Goal: Transaction & Acquisition: Book appointment/travel/reservation

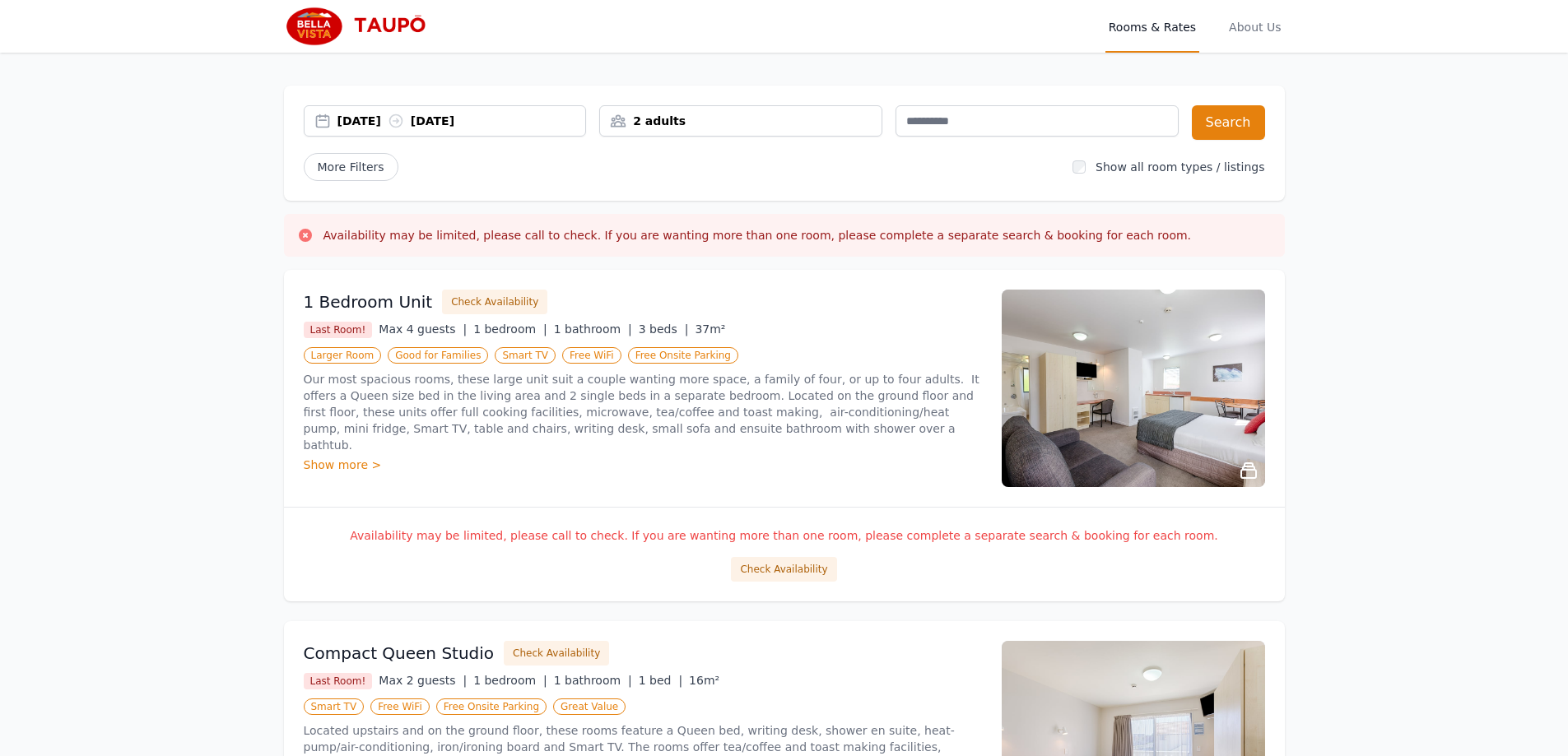
click at [532, 128] on div "[DATE] [DATE]" at bounding box center [461, 121] width 248 height 16
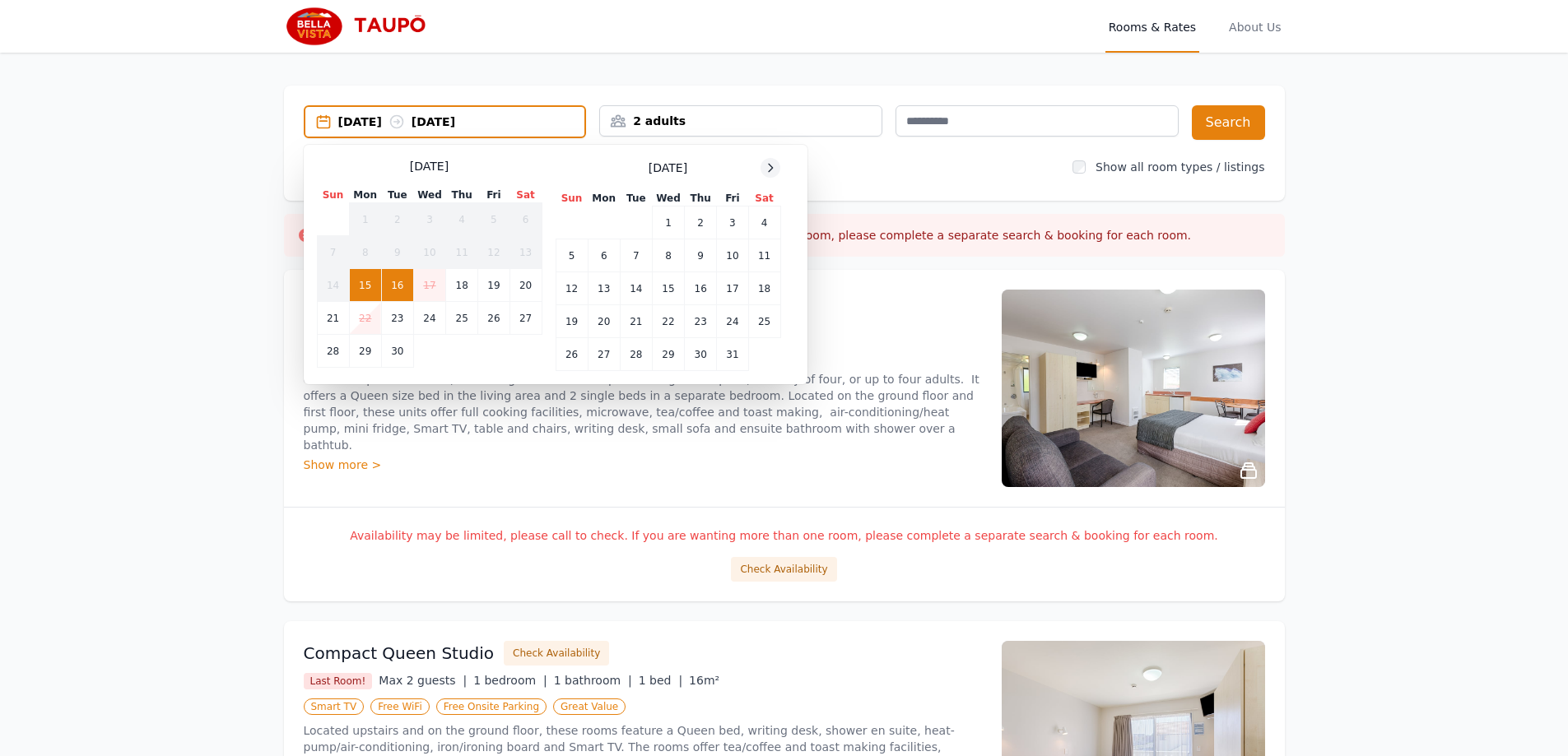
click at [775, 168] on icon at bounding box center [771, 168] width 13 height 13
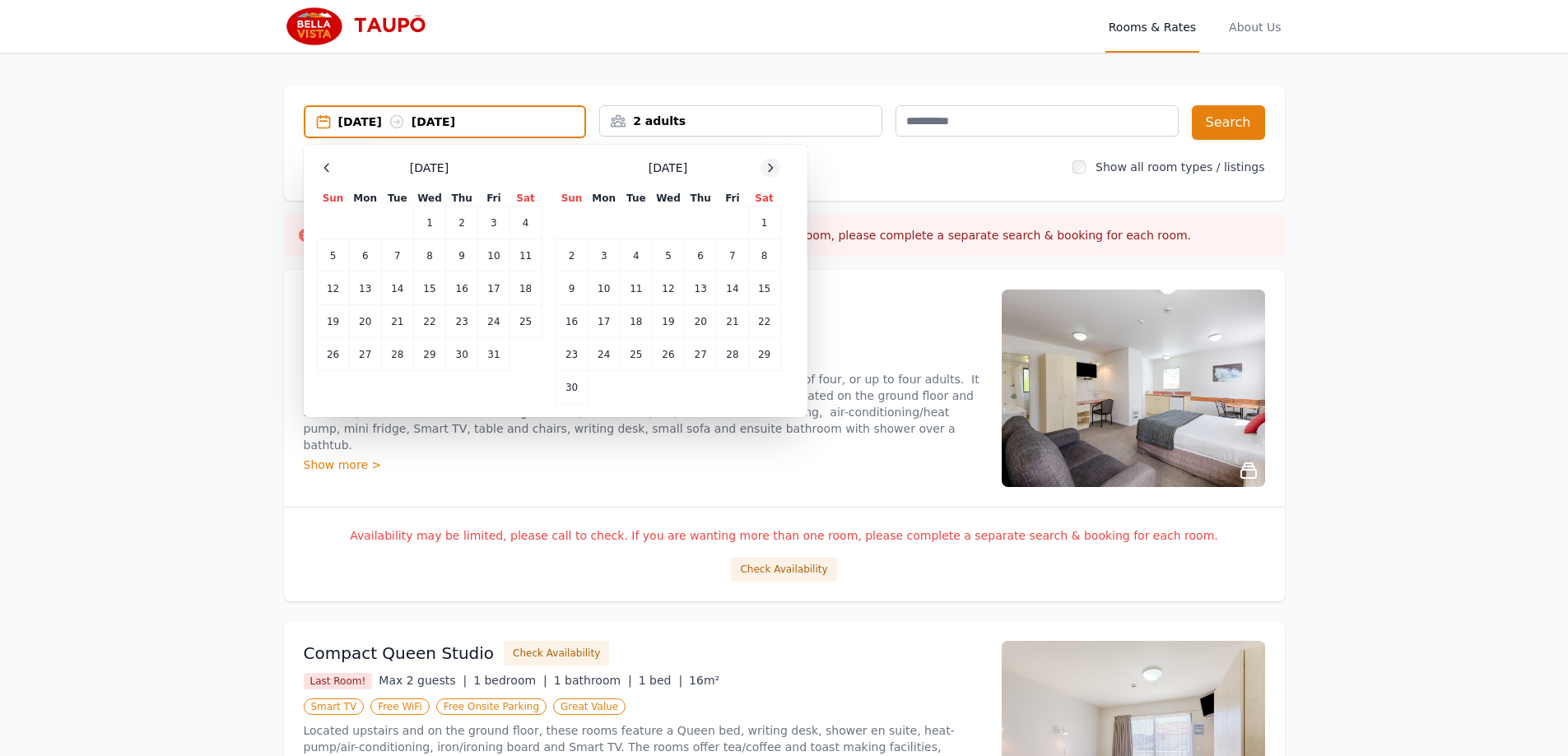
click at [775, 168] on icon at bounding box center [771, 168] width 13 height 13
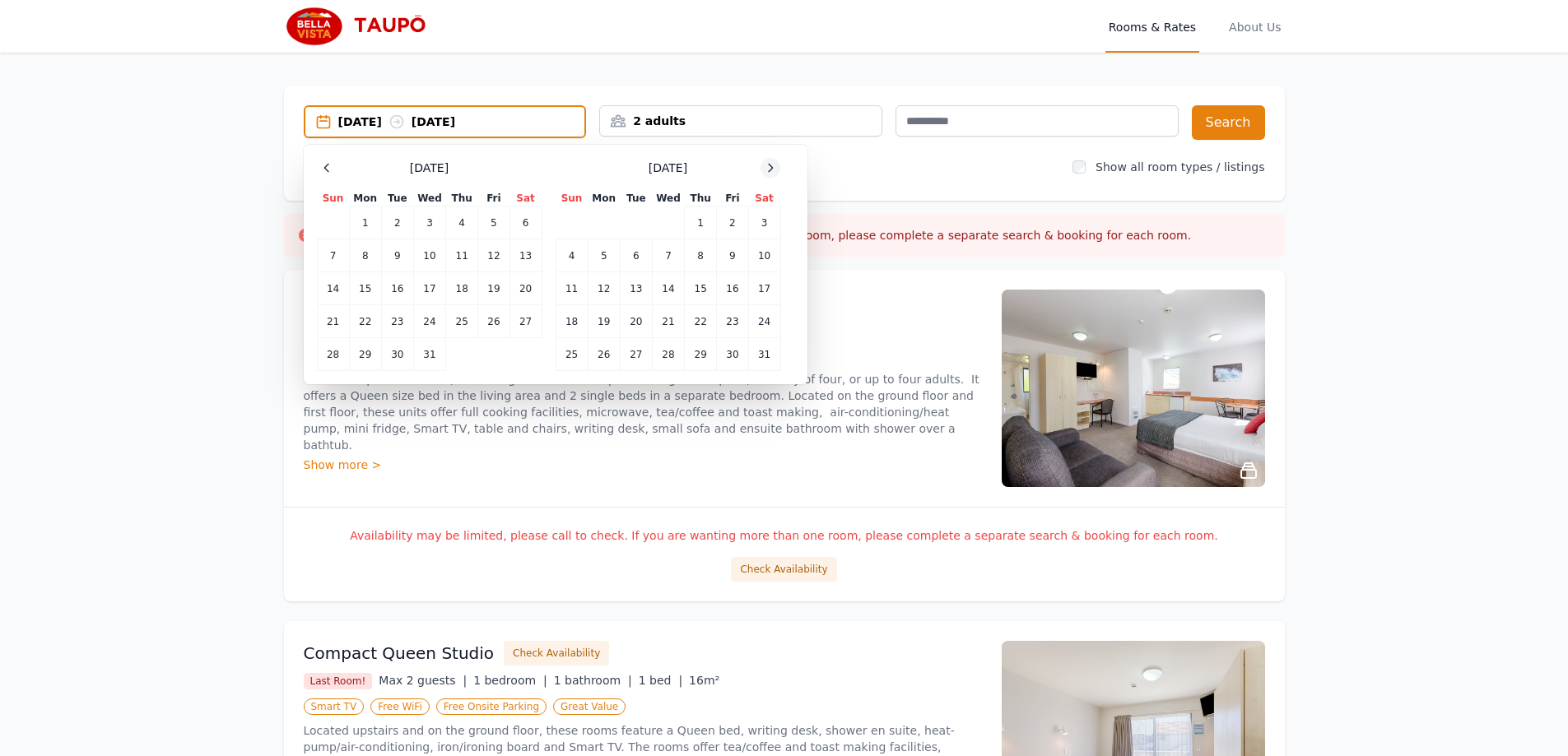
click at [775, 168] on icon at bounding box center [771, 168] width 13 height 13
click at [694, 228] on td "5" at bounding box center [701, 223] width 32 height 33
click at [758, 225] on td "7" at bounding box center [764, 223] width 32 height 33
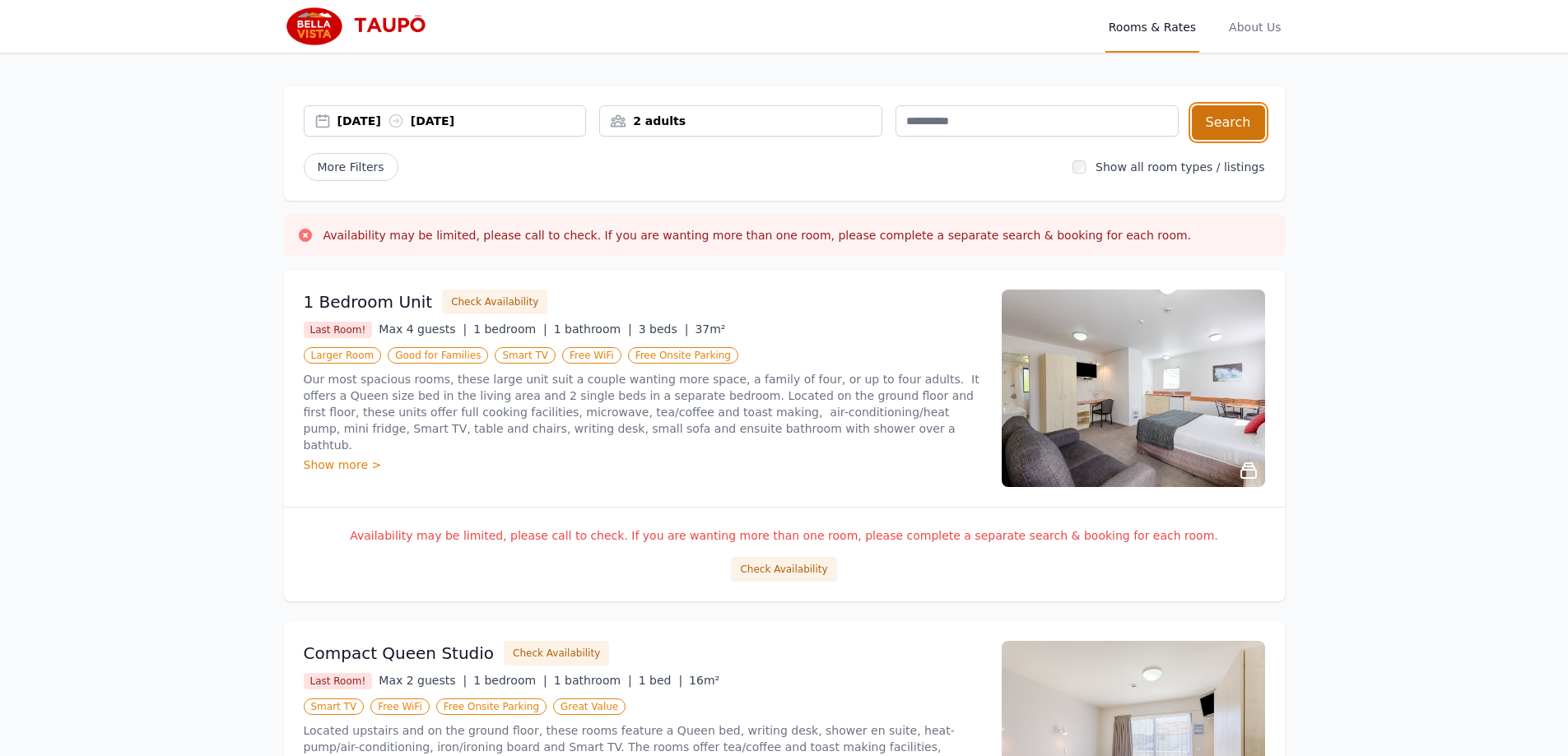
click at [1236, 127] on button "Search" at bounding box center [1228, 123] width 73 height 35
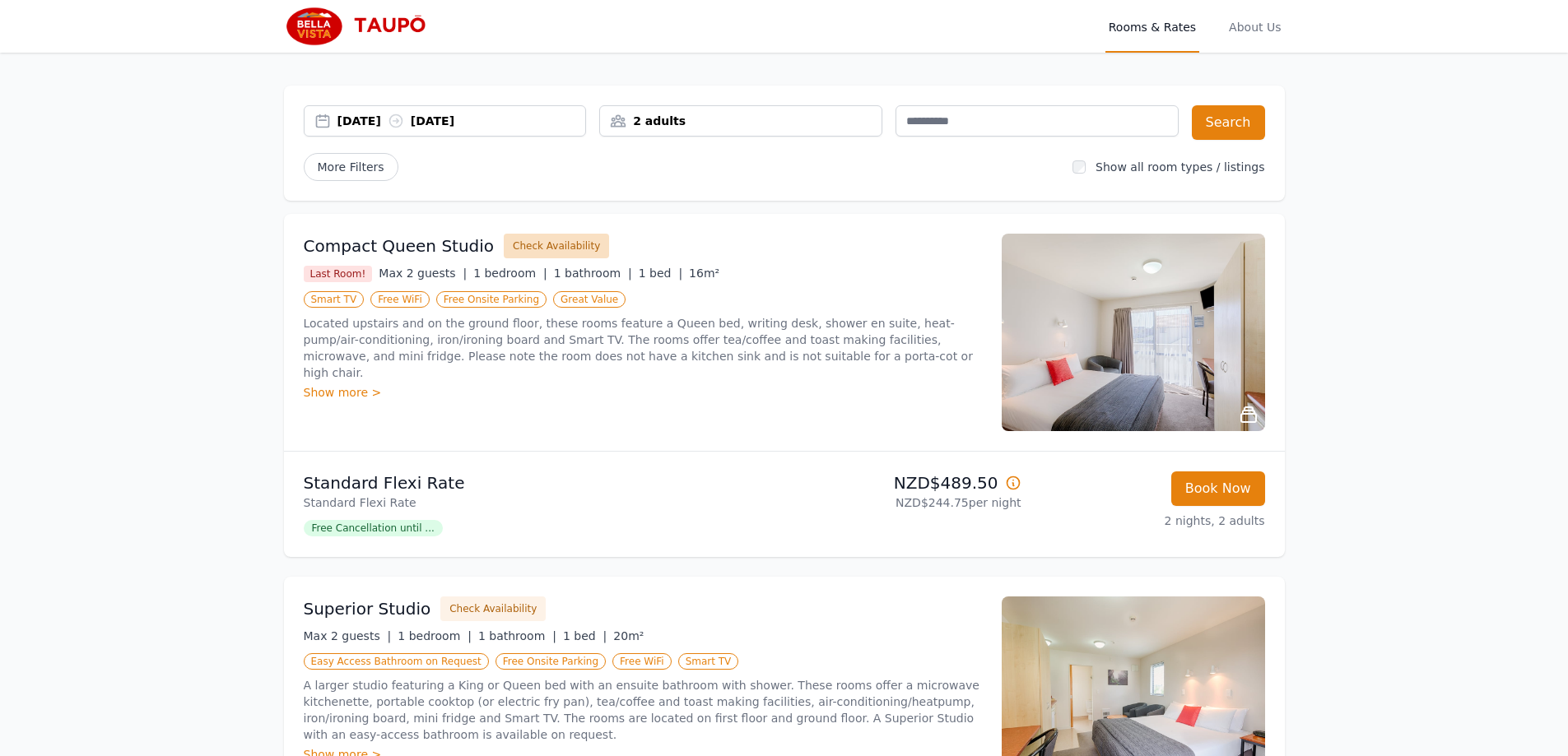
click at [547, 247] on button "Check Availability" at bounding box center [556, 246] width 106 height 25
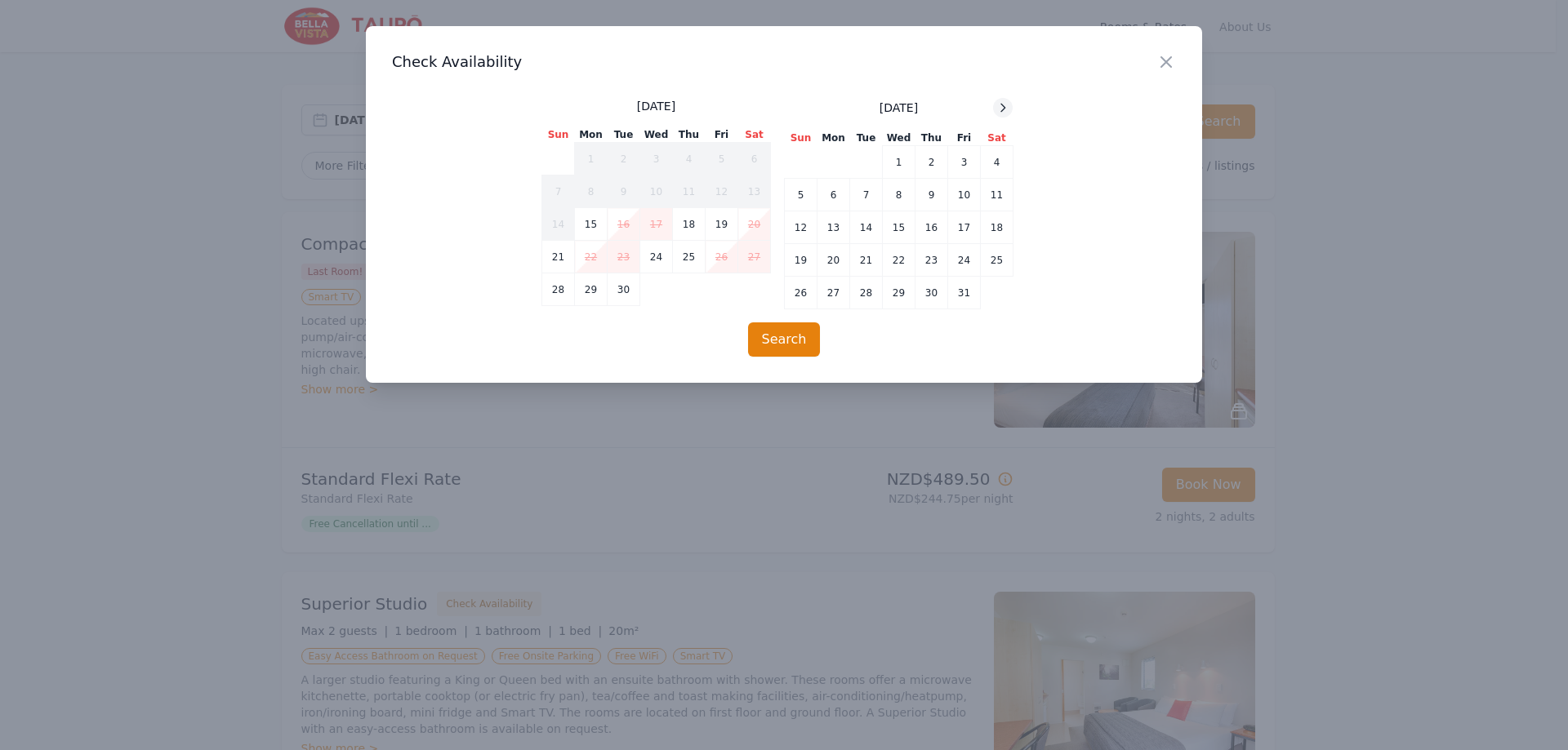
click at [1002, 103] on icon at bounding box center [1003, 108] width 13 height 13
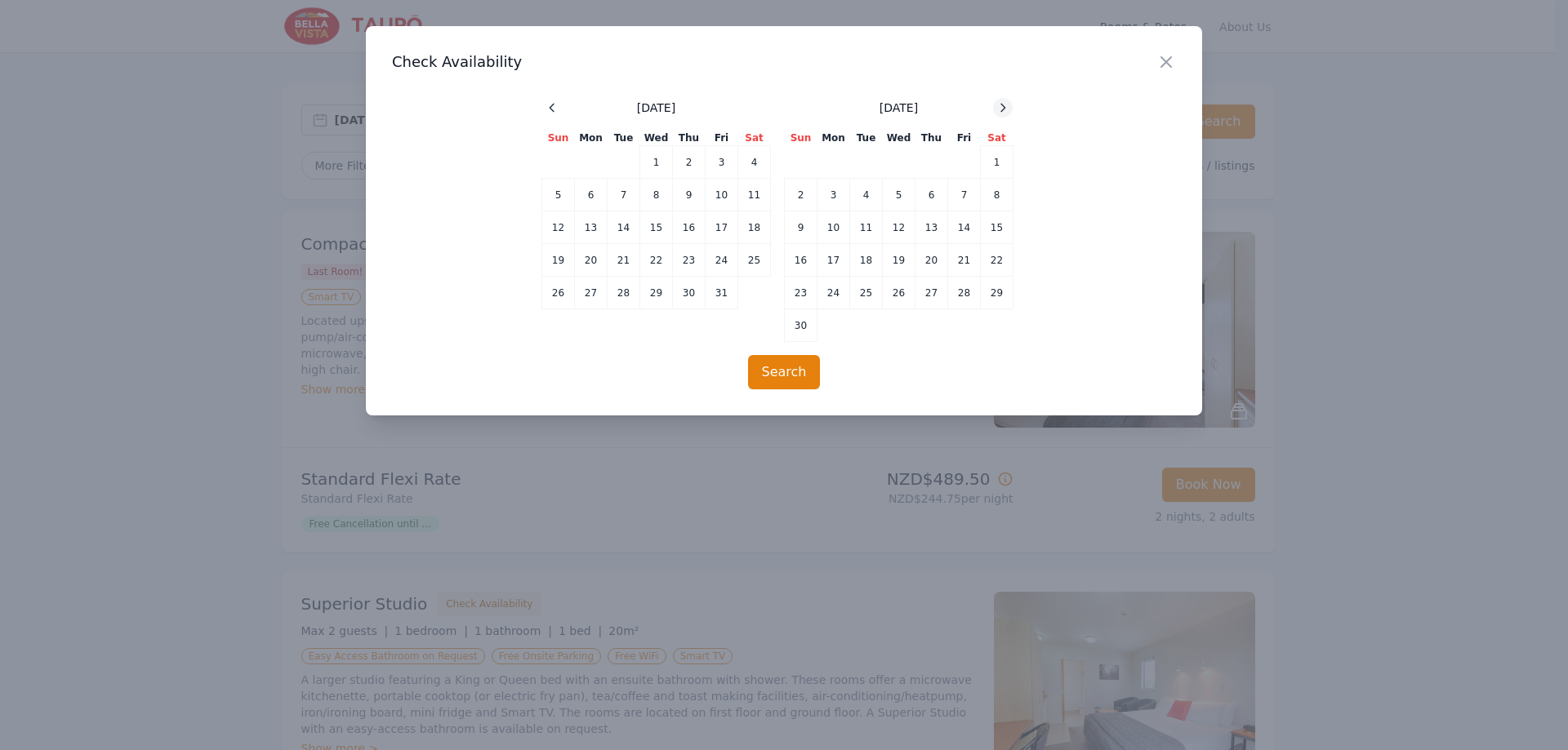
click at [1002, 103] on icon at bounding box center [1003, 108] width 13 height 13
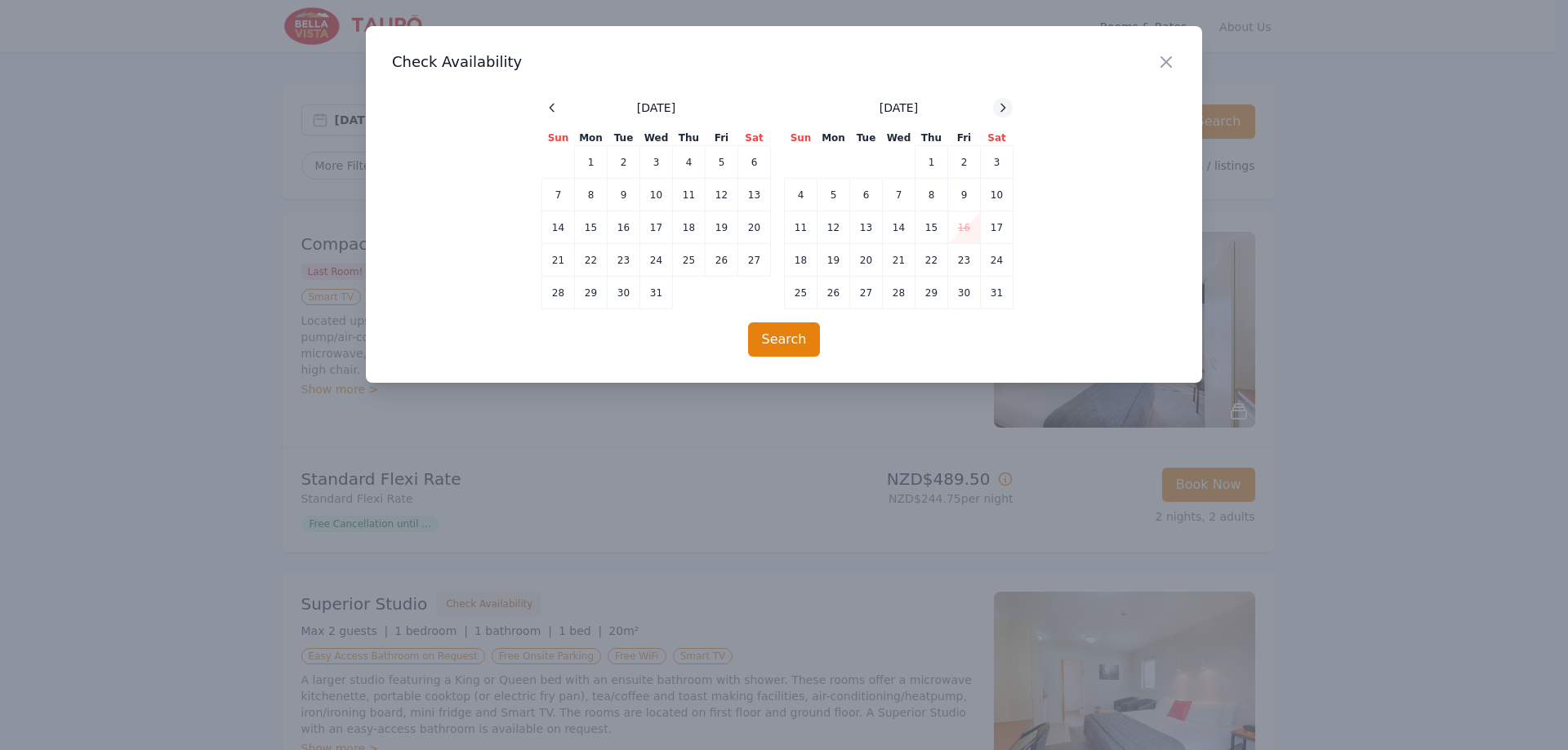
click at [1002, 103] on icon at bounding box center [1003, 108] width 13 height 13
click at [916, 145] on th "Thu" at bounding box center [932, 138] width 33 height 15
click at [924, 147] on td "5" at bounding box center [932, 162] width 33 height 33
click at [996, 165] on td "7" at bounding box center [996, 162] width 33 height 33
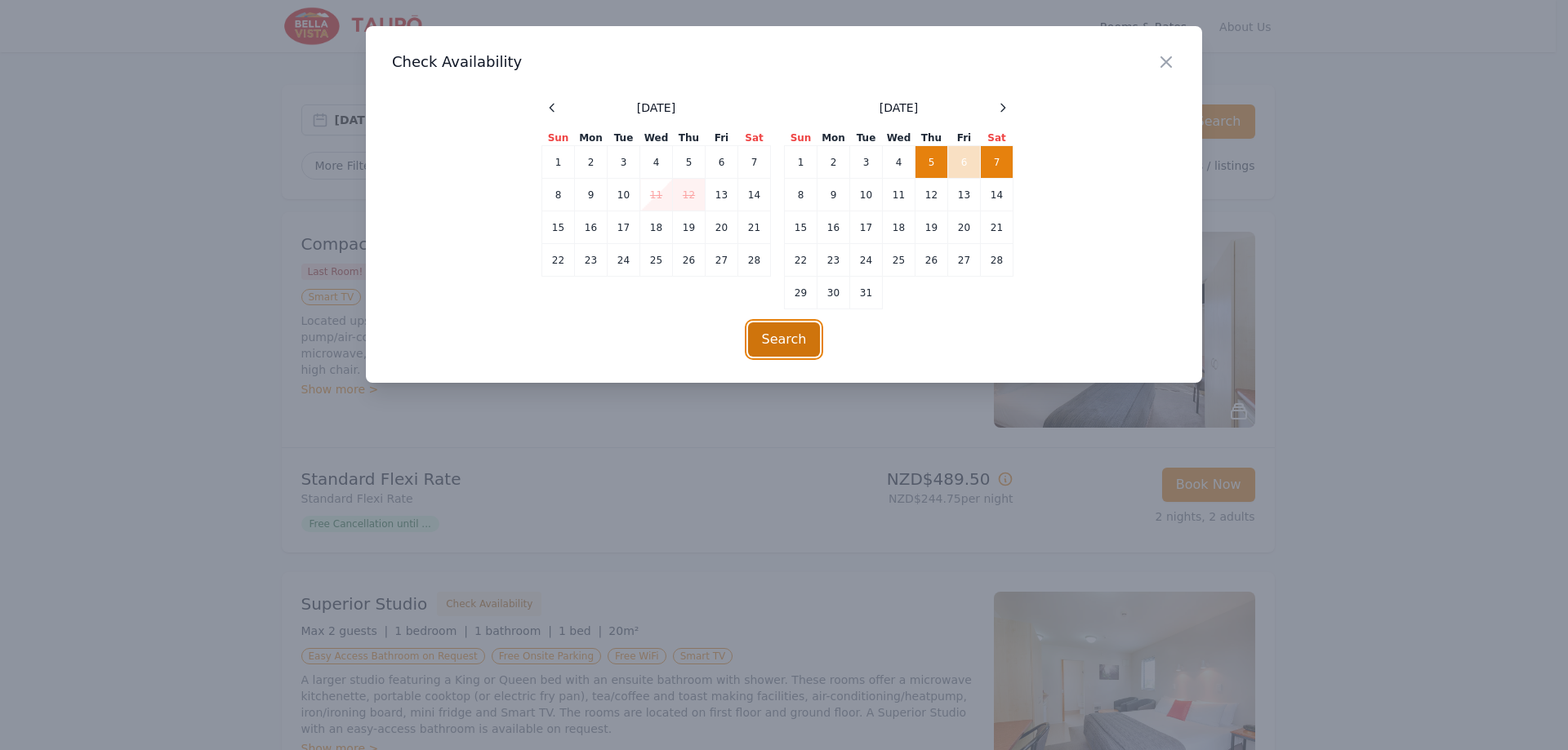
click at [798, 349] on button "Search" at bounding box center [785, 339] width 73 height 35
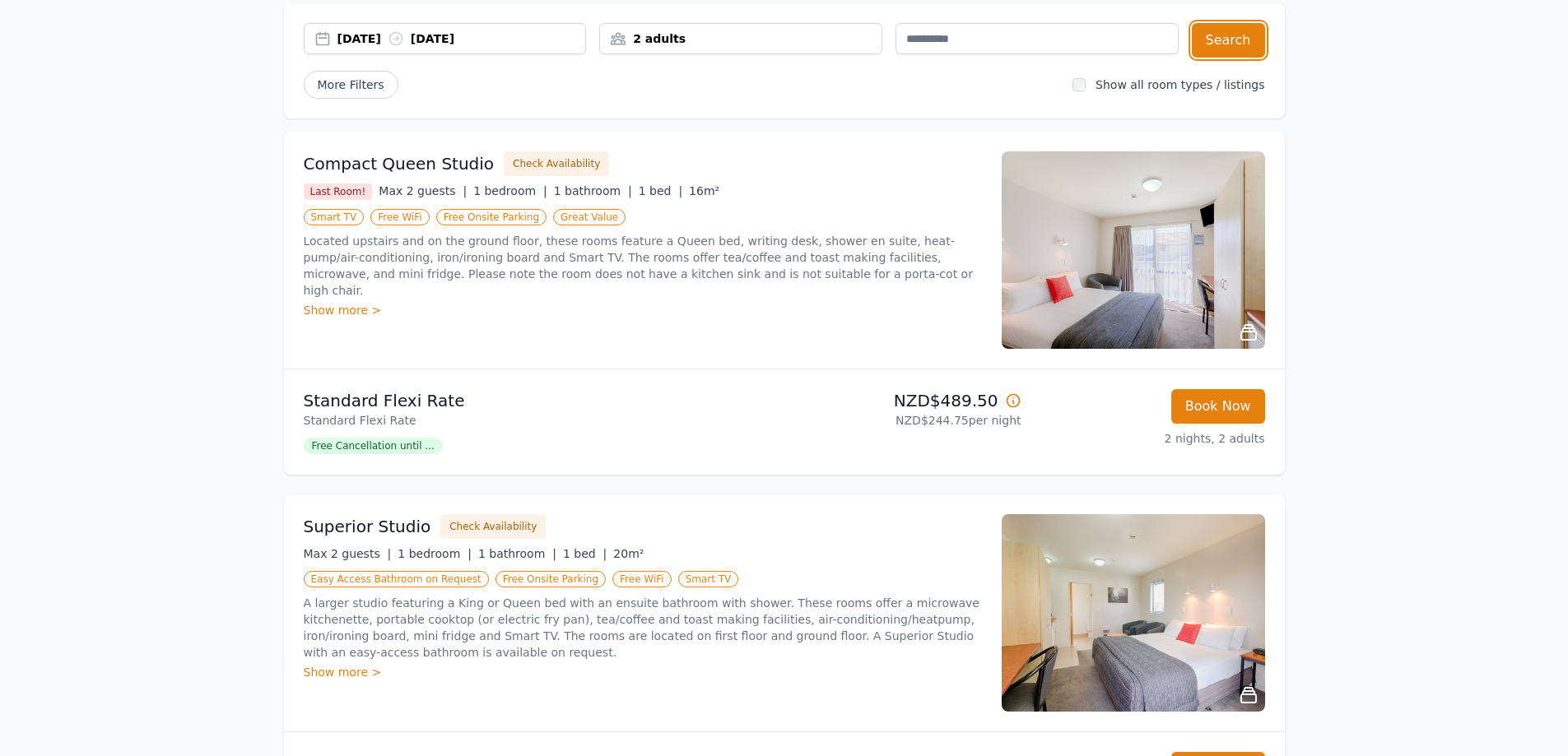
scroll to position [247, 0]
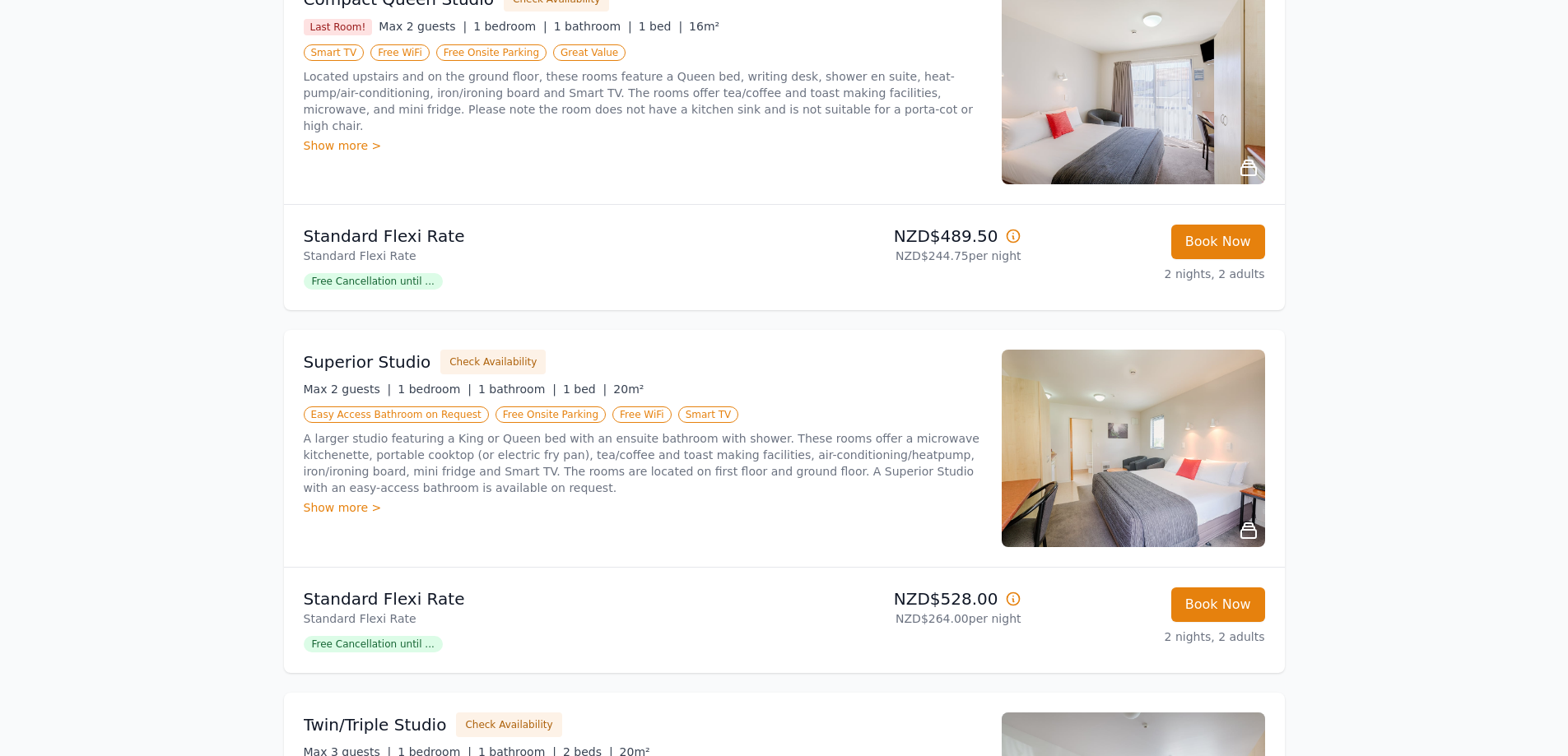
click at [1397, 262] on div "Open main menu Rooms & Rates About Us [DATE] [DATE] 2 adults Search More Filter…" at bounding box center [784, 649] width 1568 height 1794
